Goal: Obtain resource: Obtain resource

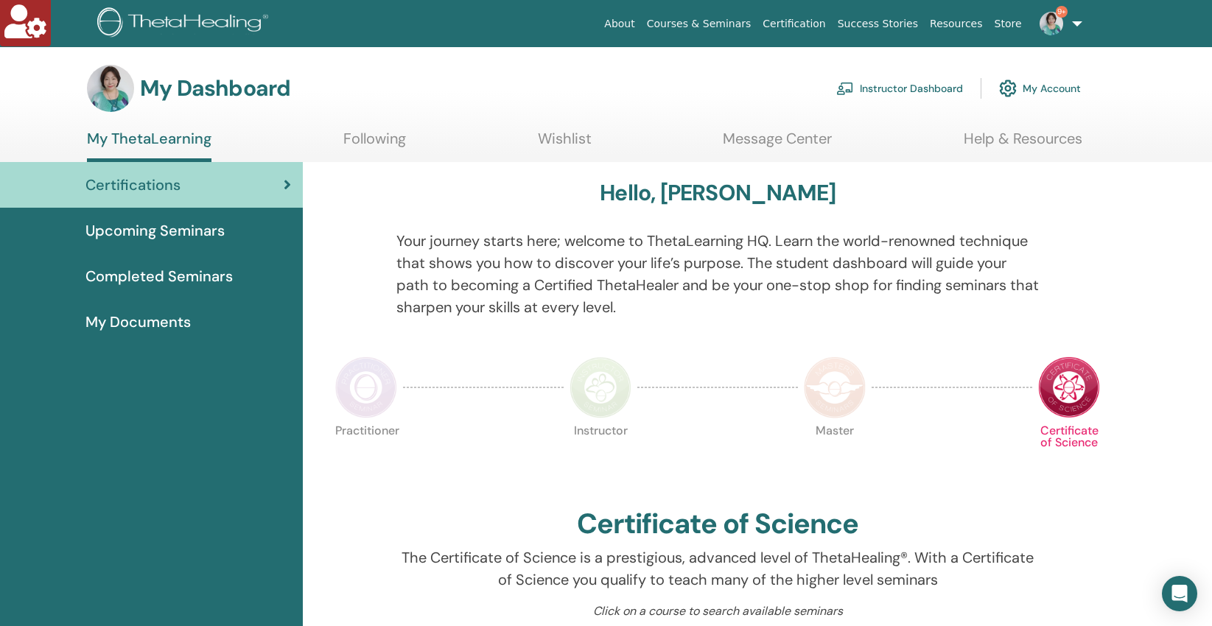
click at [887, 86] on link "Instructor Dashboard" at bounding box center [899, 88] width 127 height 32
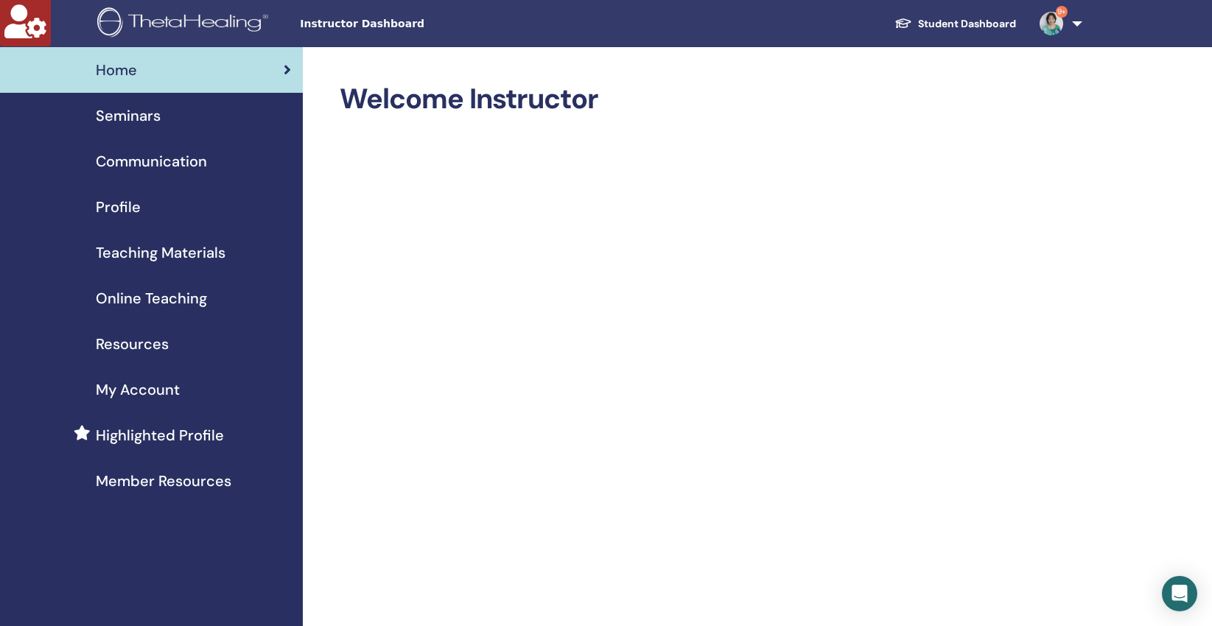
click at [142, 253] on span "Teaching Materials" at bounding box center [161, 253] width 130 height 22
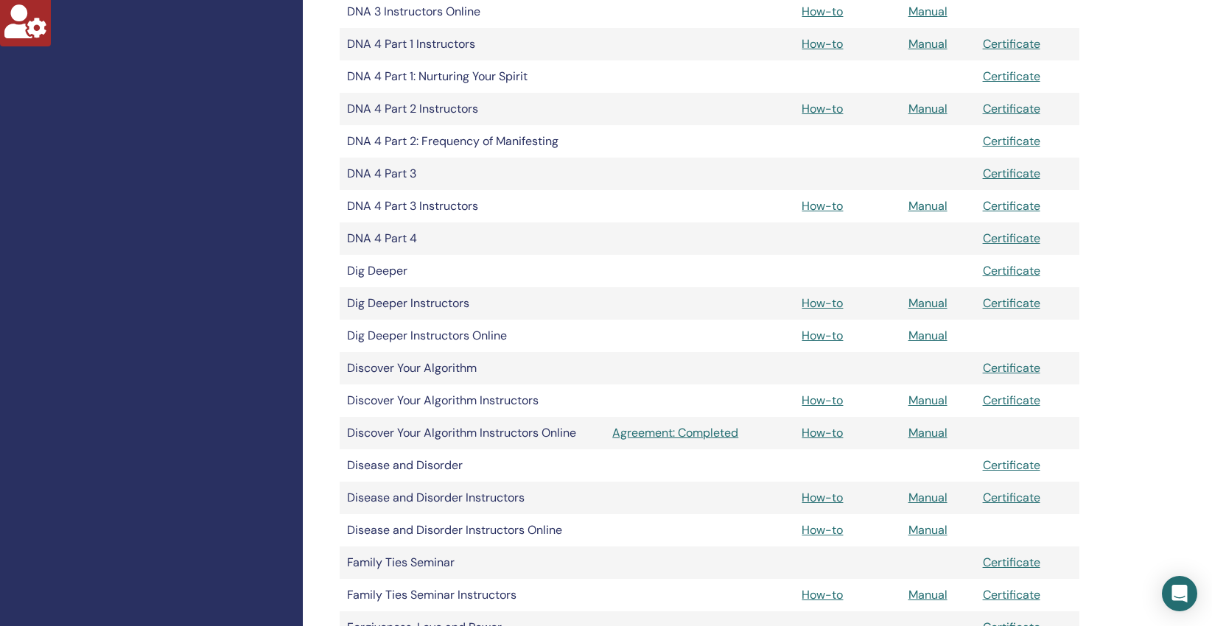
scroll to position [859, 0]
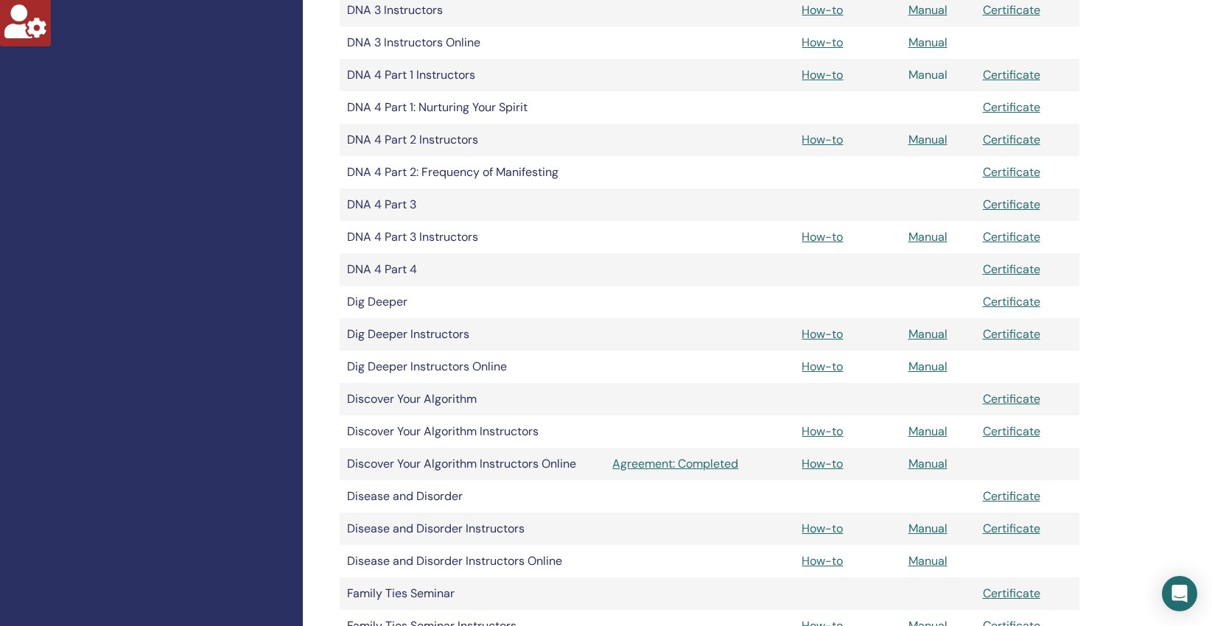
click at [921, 72] on link "Manual" at bounding box center [927, 74] width 39 height 15
